Goal: Information Seeking & Learning: Learn about a topic

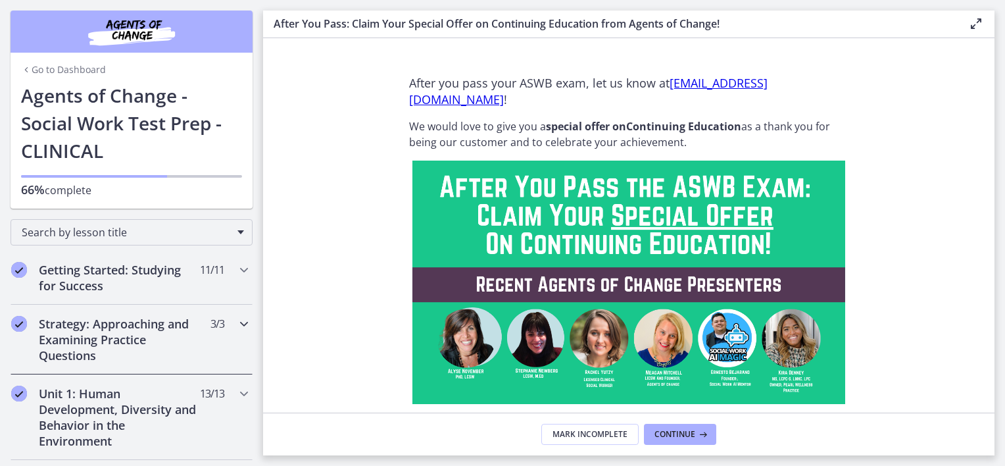
click at [144, 319] on h2 "Strategy: Approaching and Examining Practice Questions" at bounding box center [119, 339] width 161 height 47
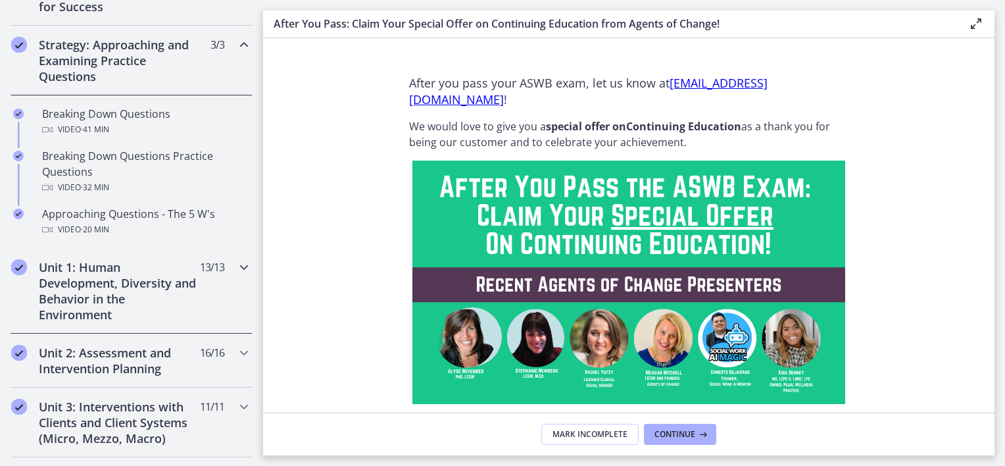
scroll to position [279, 0]
click at [147, 303] on h2 "Unit 1: Human Development, Diversity and Behavior in the Environment" at bounding box center [119, 290] width 161 height 63
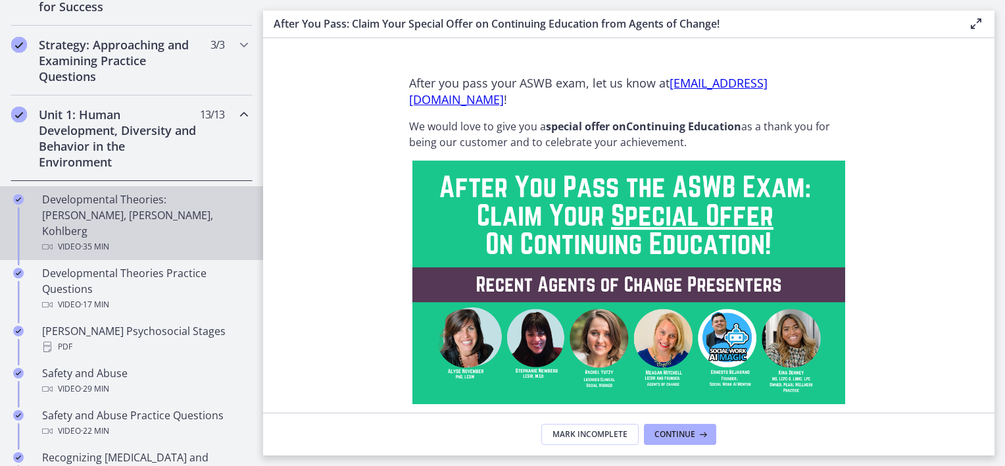
click at [143, 207] on div "Developmental Theories: [PERSON_NAME], [PERSON_NAME], Kohlberg Video · 35 min" at bounding box center [144, 222] width 205 height 63
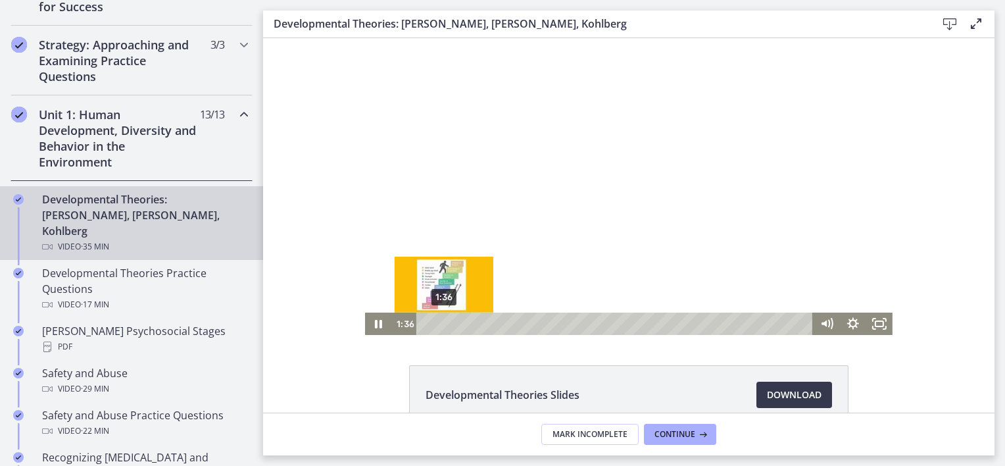
click at [439, 326] on div "1:36" at bounding box center [616, 324] width 381 height 22
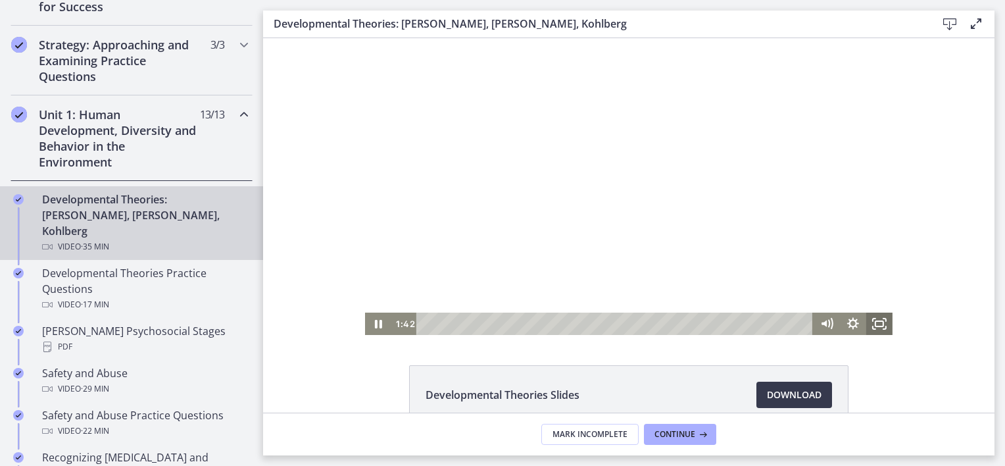
click at [874, 324] on icon "Fullscreen" at bounding box center [880, 324] width 26 height 22
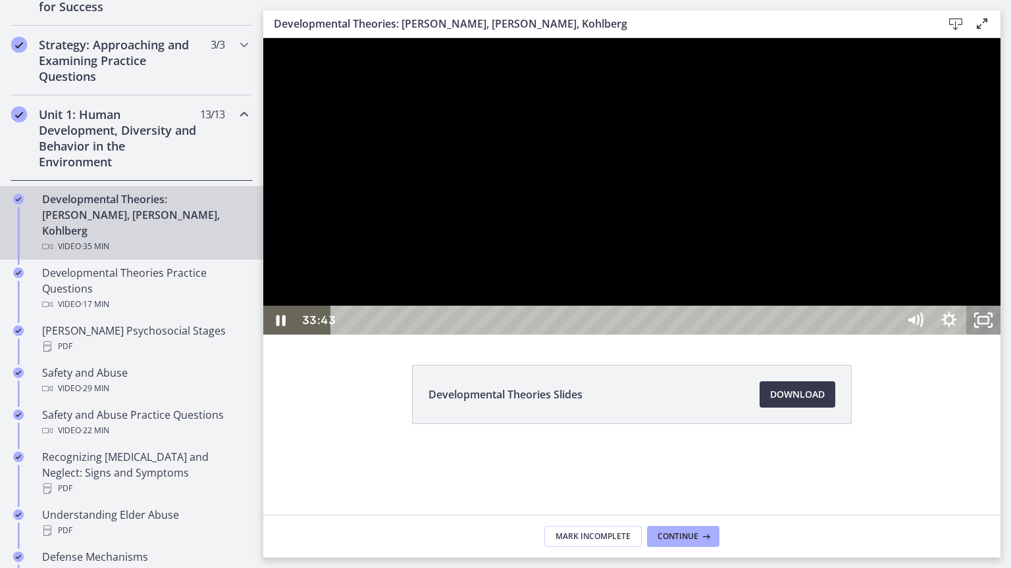
click at [1000, 335] on icon "Unfullscreen" at bounding box center [983, 320] width 34 height 29
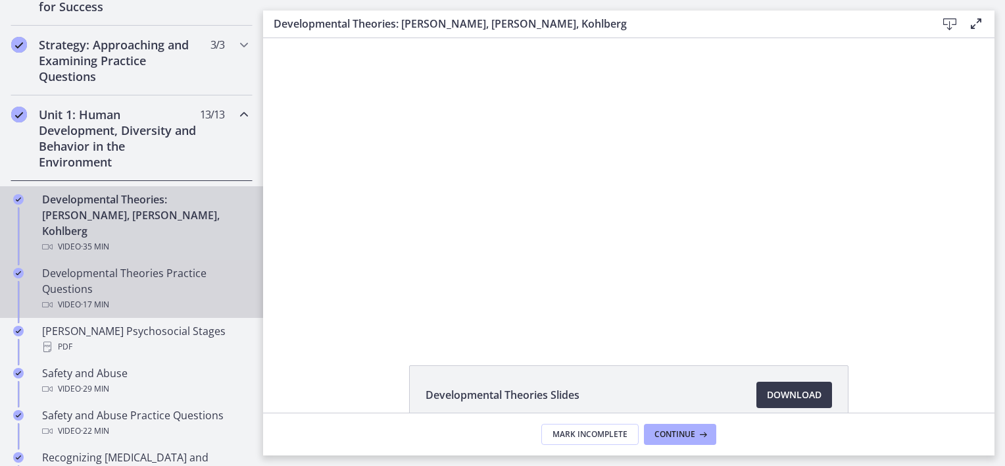
click at [191, 265] on div "Developmental Theories Practice Questions Video · 17 min" at bounding box center [144, 288] width 205 height 47
click at [182, 203] on div "Developmental Theories: [PERSON_NAME], [PERSON_NAME], Kohlberg Video · 35 min" at bounding box center [144, 222] width 205 height 63
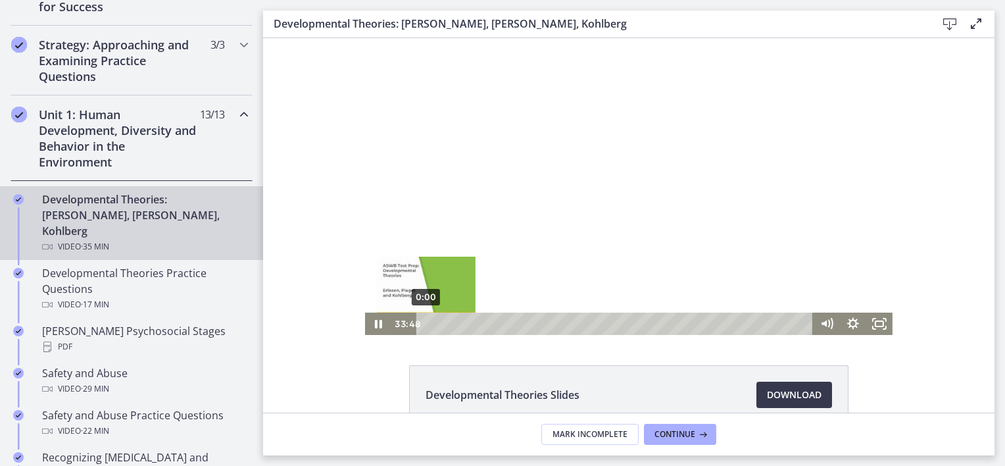
click at [426, 322] on div "0:00" at bounding box center [616, 324] width 381 height 22
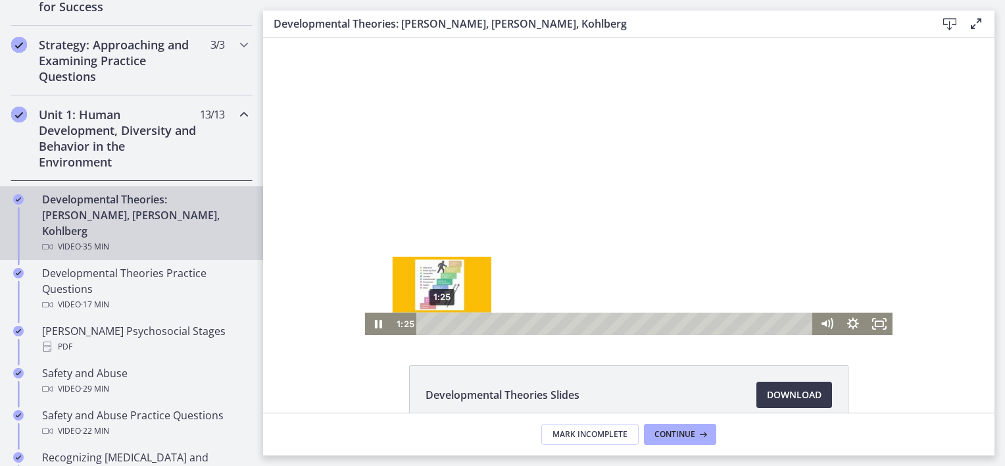
click at [437, 322] on div "1:25" at bounding box center [616, 324] width 381 height 22
click at [434, 323] on div "Playbar" at bounding box center [437, 323] width 7 height 7
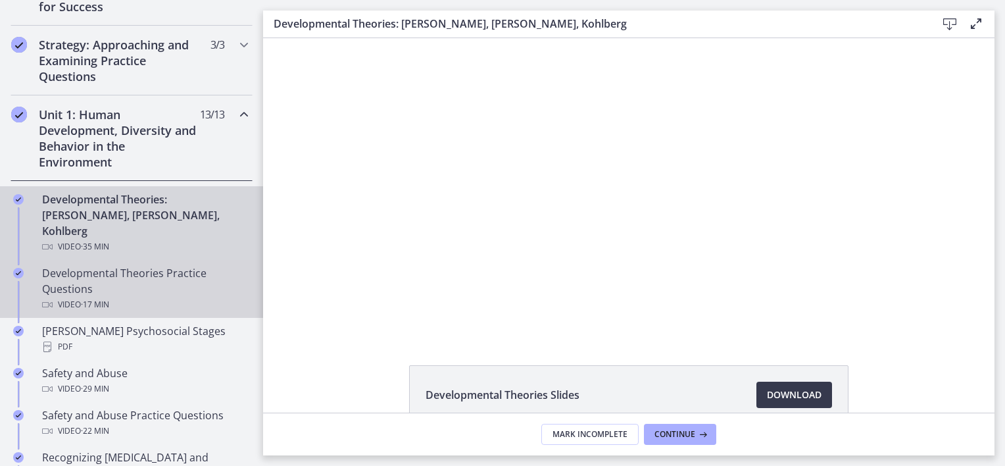
click at [158, 265] on div "Developmental Theories Practice Questions Video · 17 min" at bounding box center [144, 288] width 205 height 47
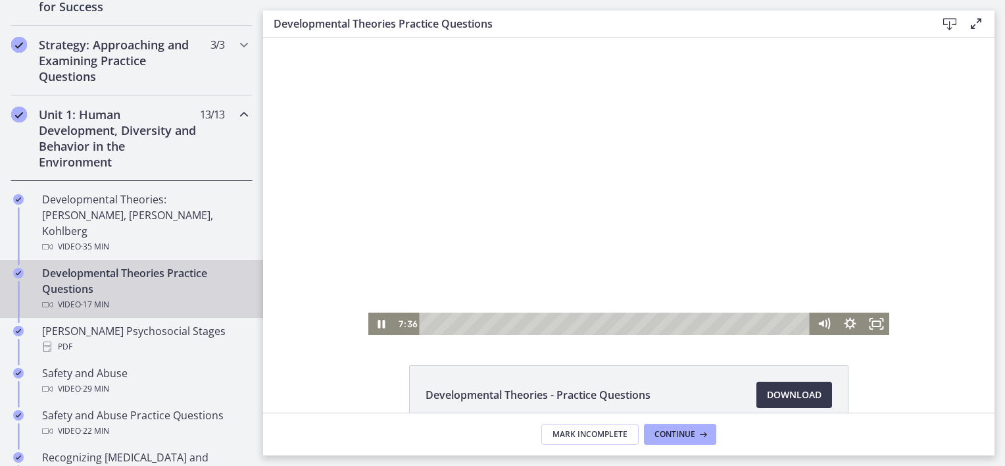
click at [603, 169] on div at bounding box center [629, 186] width 522 height 297
click at [623, 189] on div at bounding box center [629, 186] width 522 height 297
